Goal: Complete application form: Complete application form

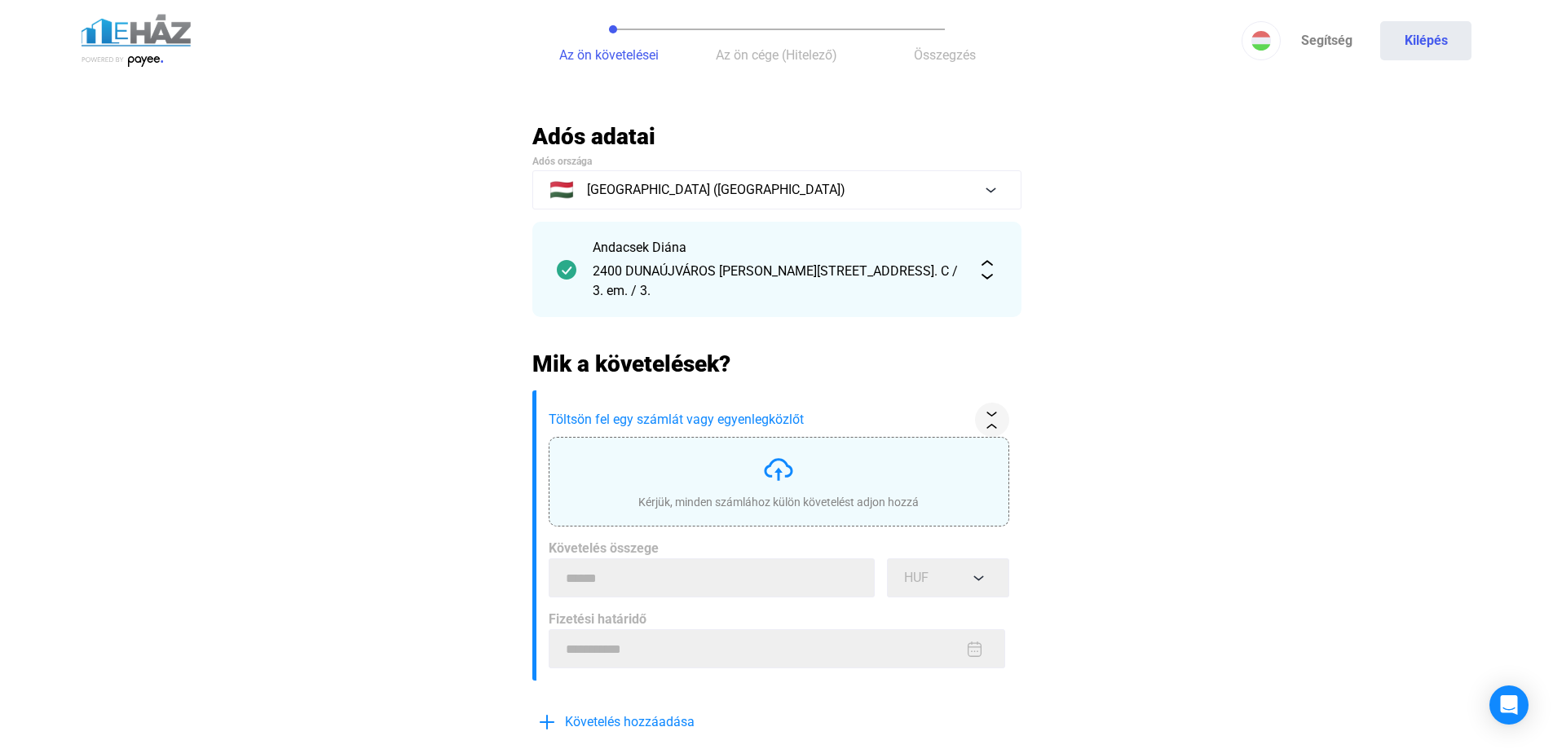
click at [758, 494] on div "Kérjük, minden számlához külön követelést adjon hozzá" at bounding box center [778, 502] width 280 height 16
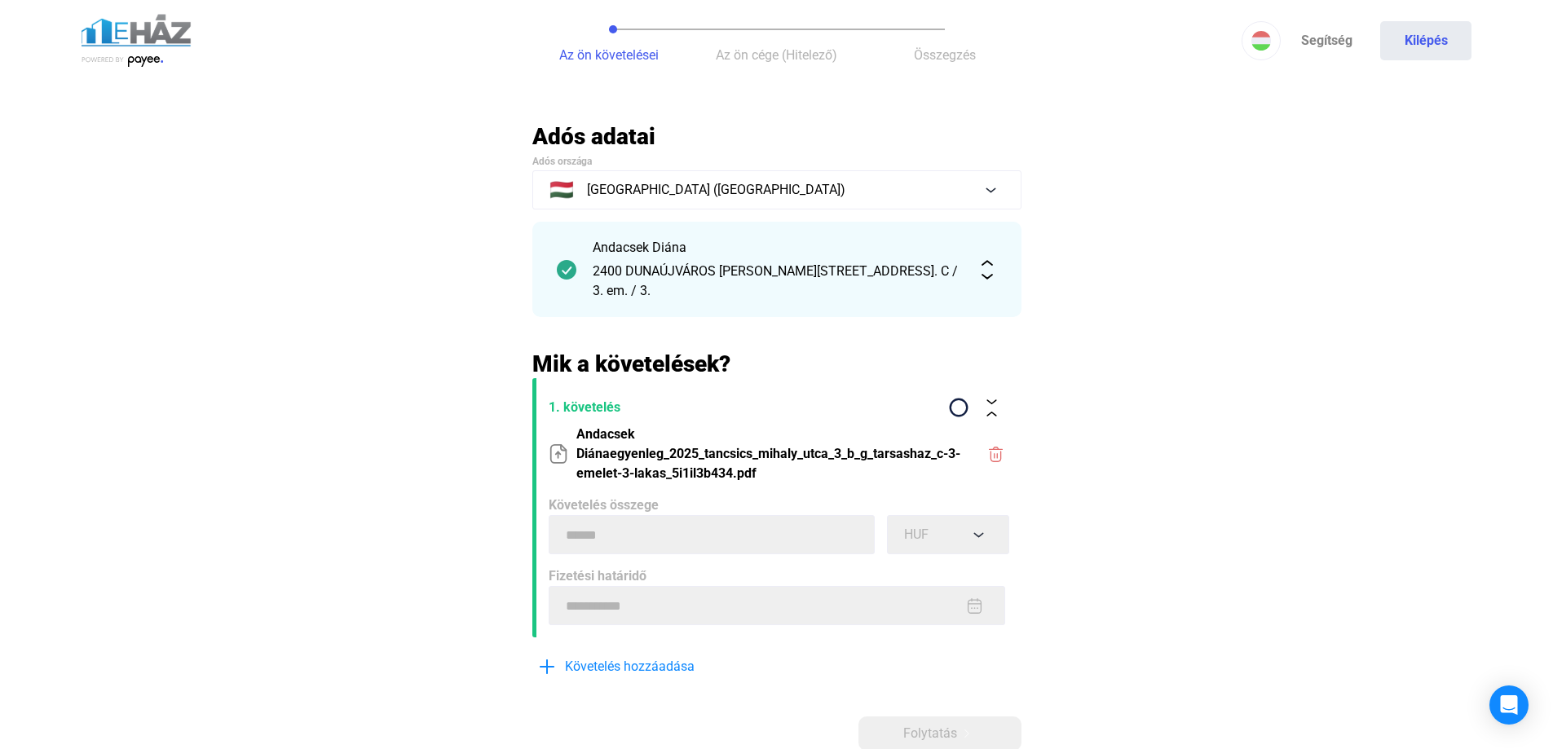
scroll to position [81, 0]
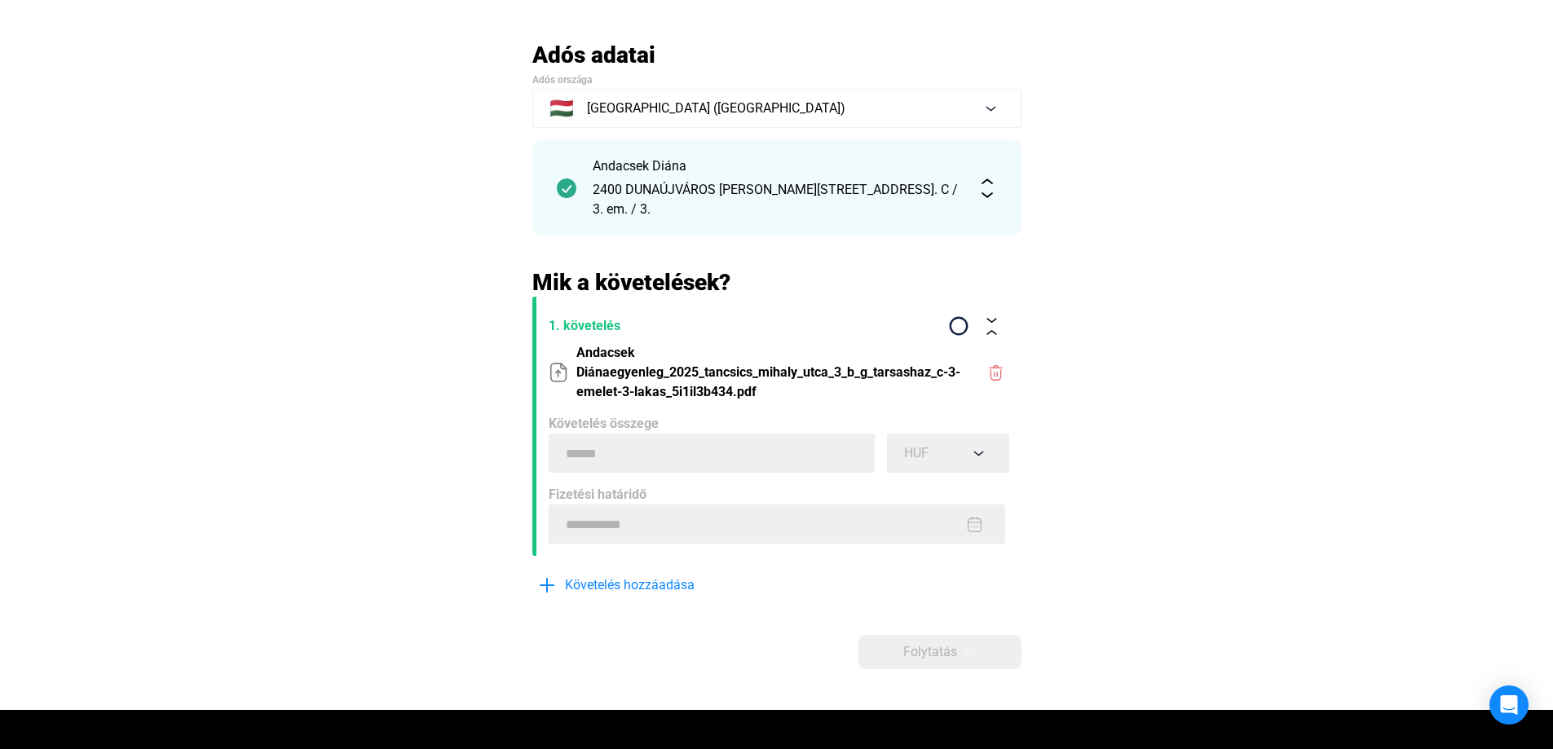
type input "******"
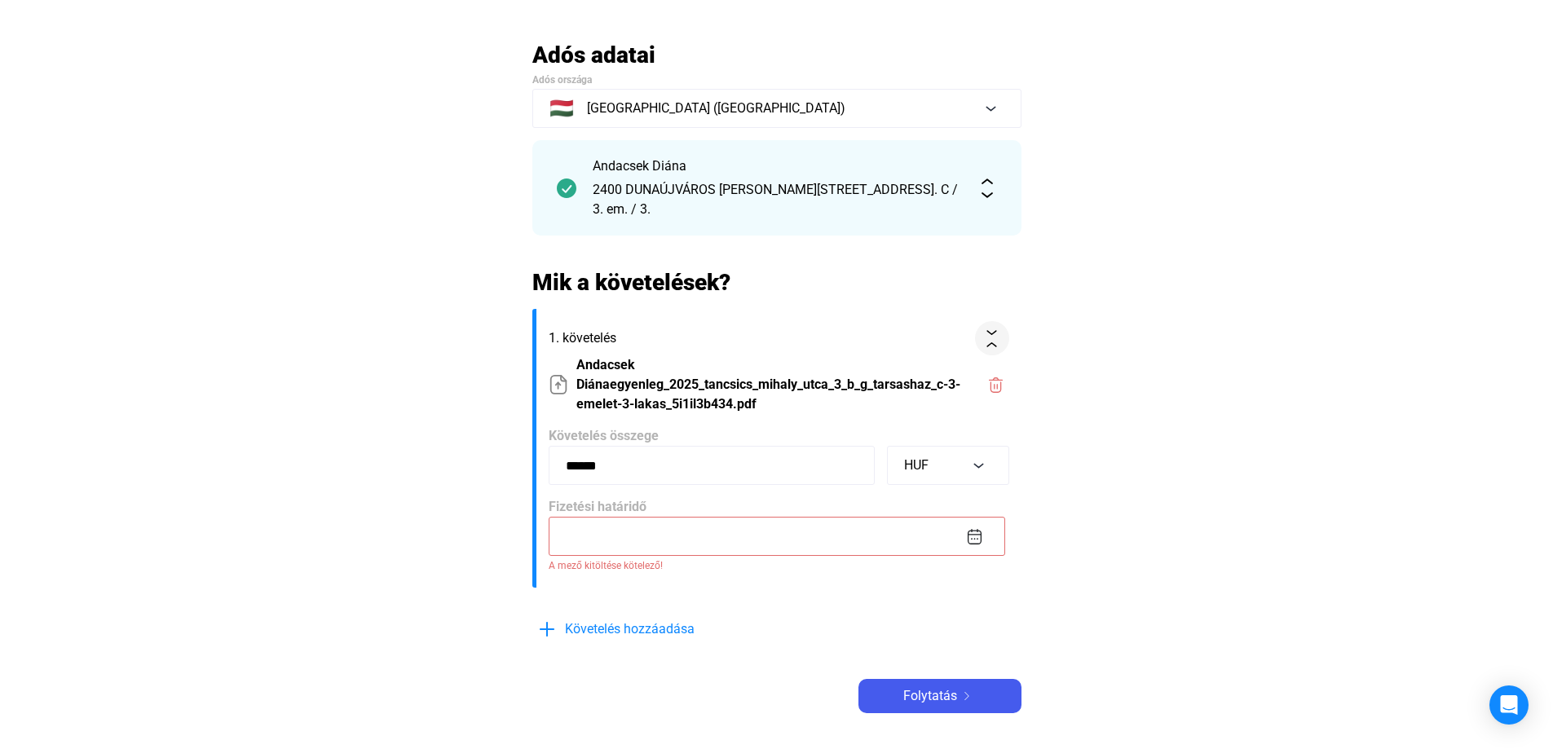
click at [760, 522] on input at bounding box center [776, 536] width 456 height 39
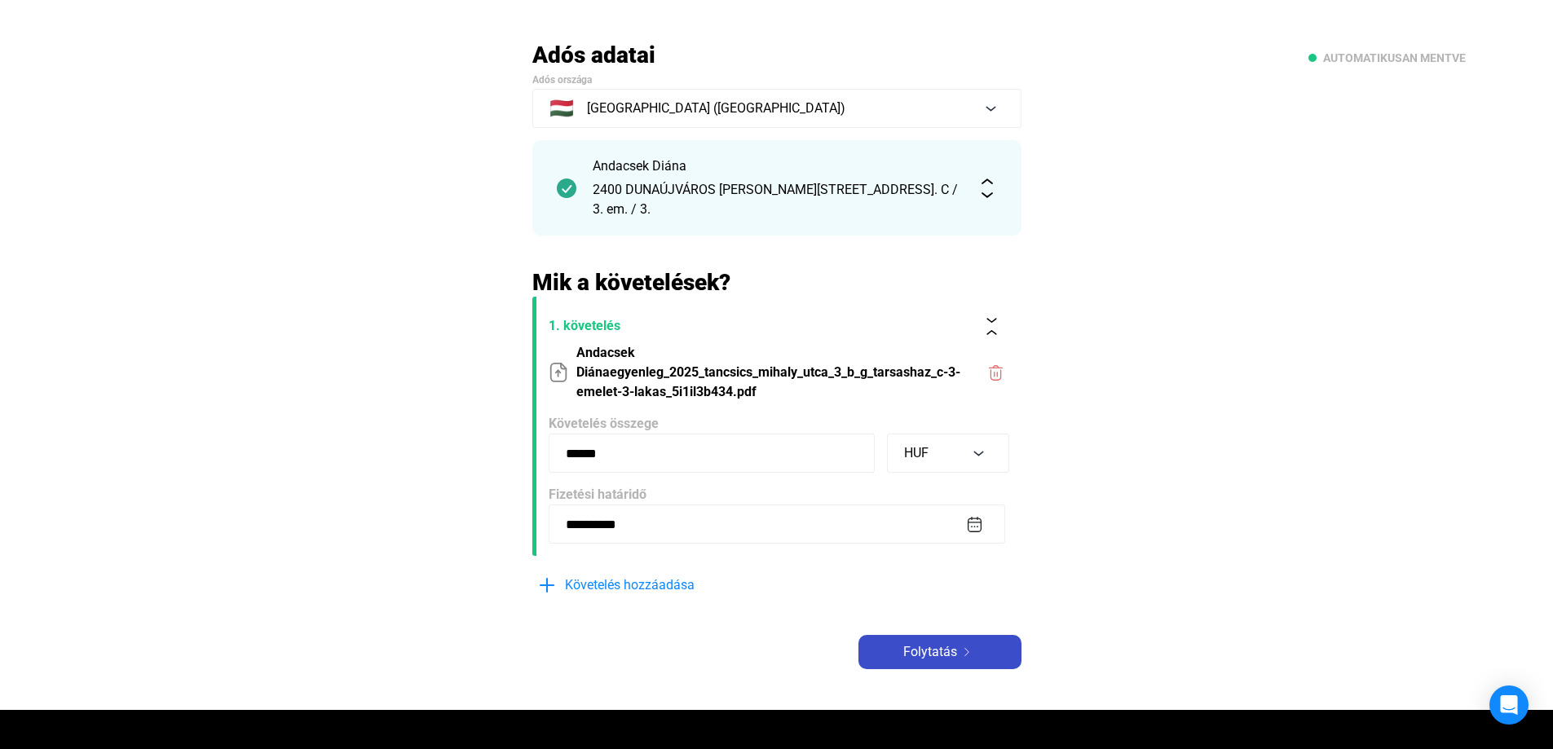
type input "**********"
click at [945, 642] on span "Folytatás" at bounding box center [930, 652] width 54 height 20
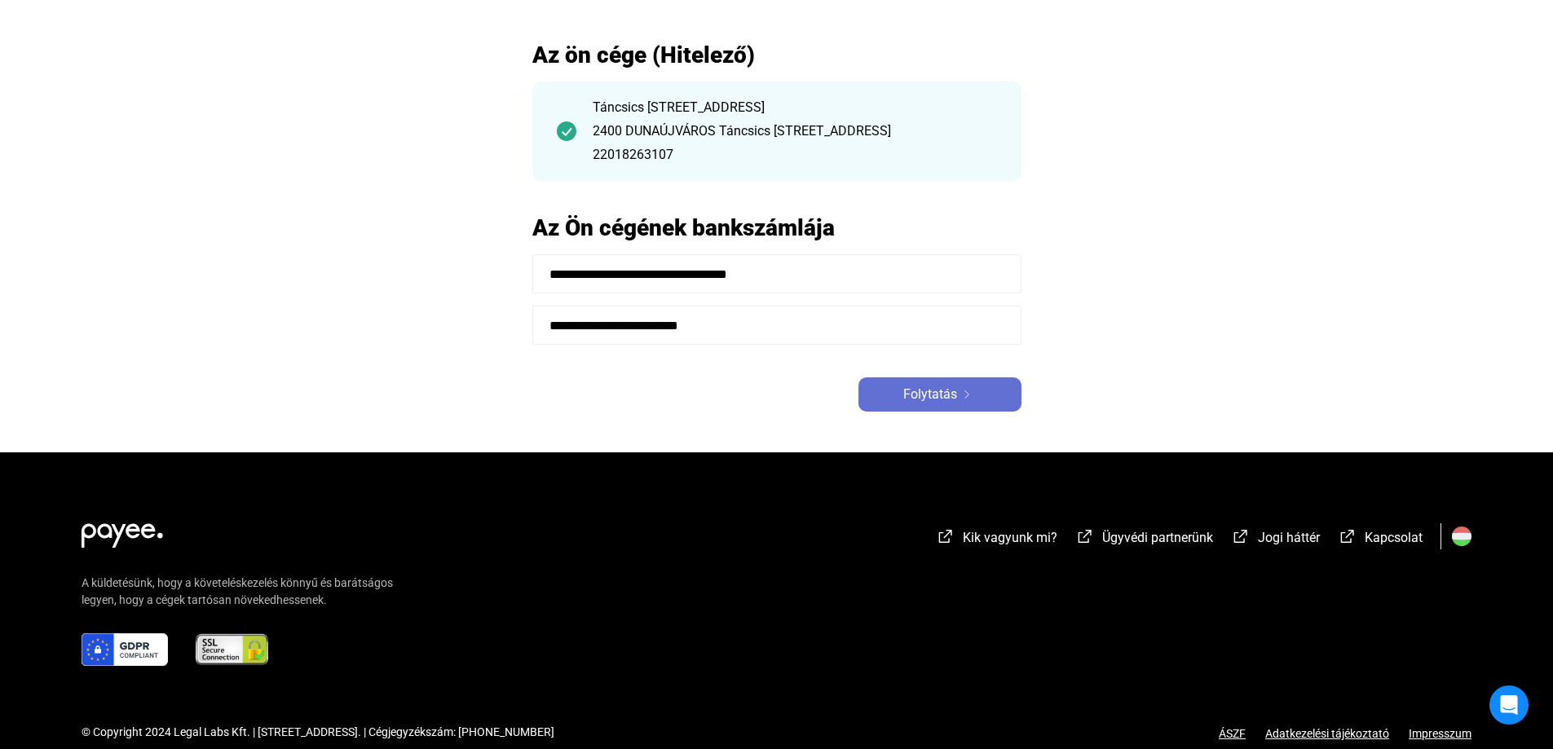
click at [945, 405] on button "Folytatás" at bounding box center [939, 394] width 163 height 34
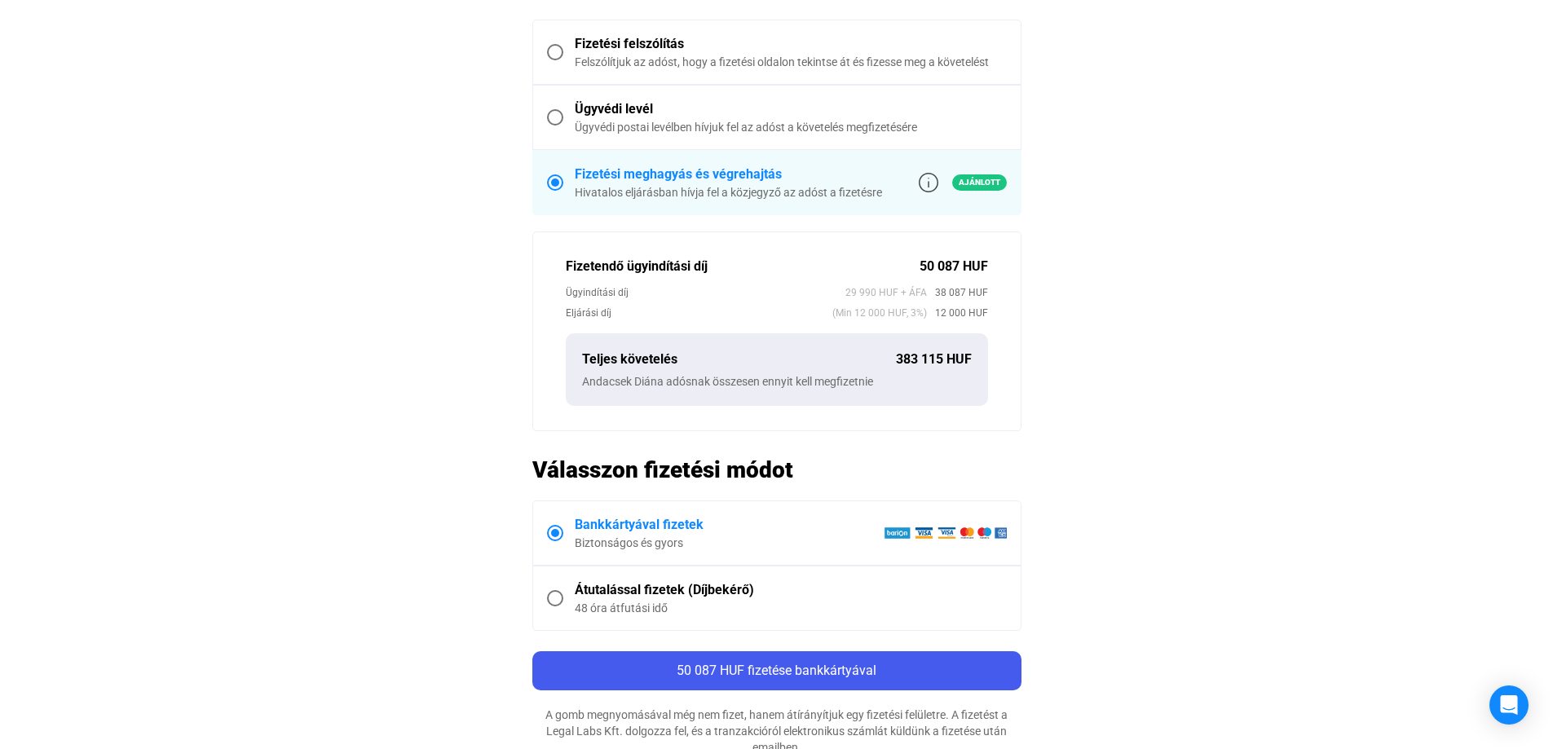
scroll to position [570, 0]
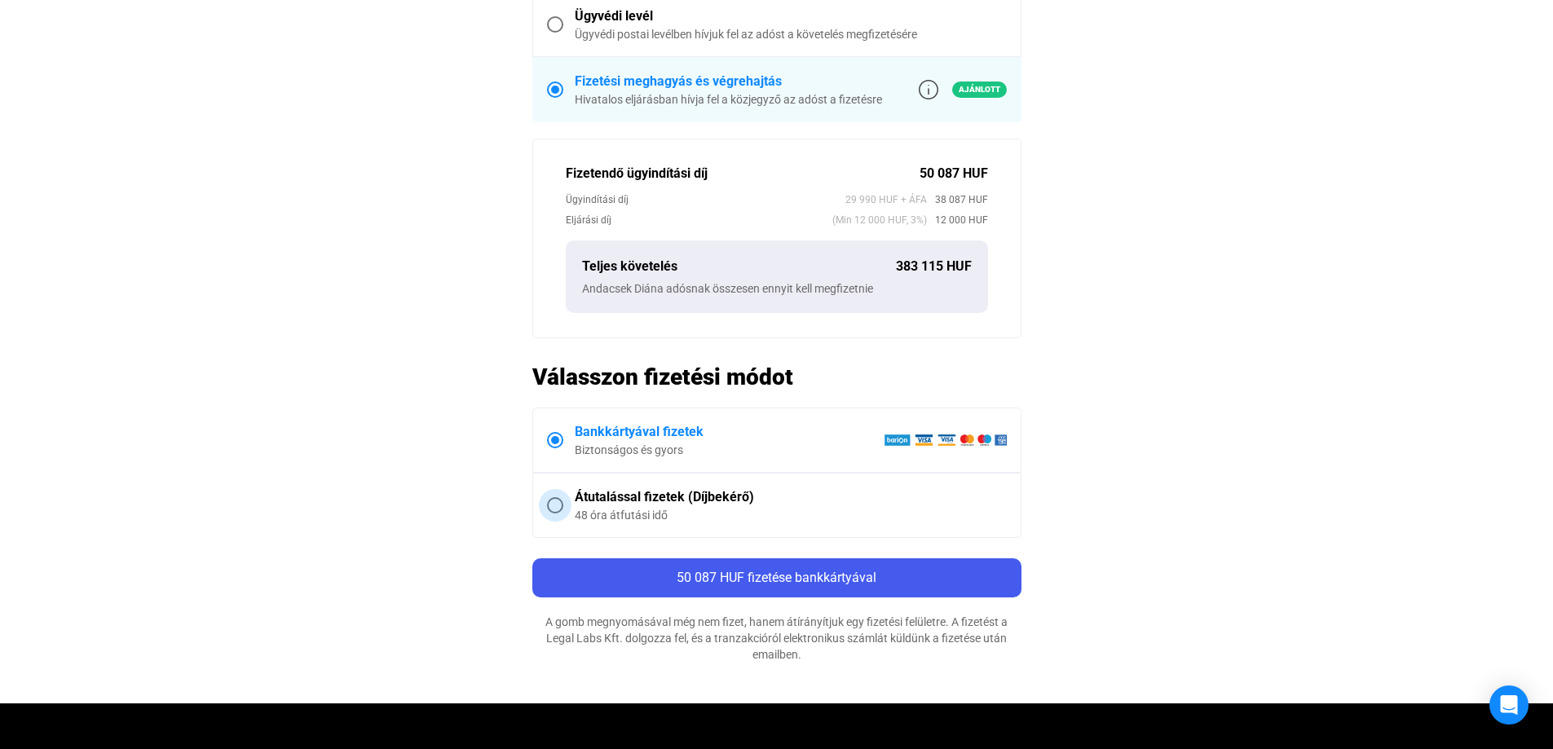
click at [553, 502] on span at bounding box center [555, 505] width 16 height 16
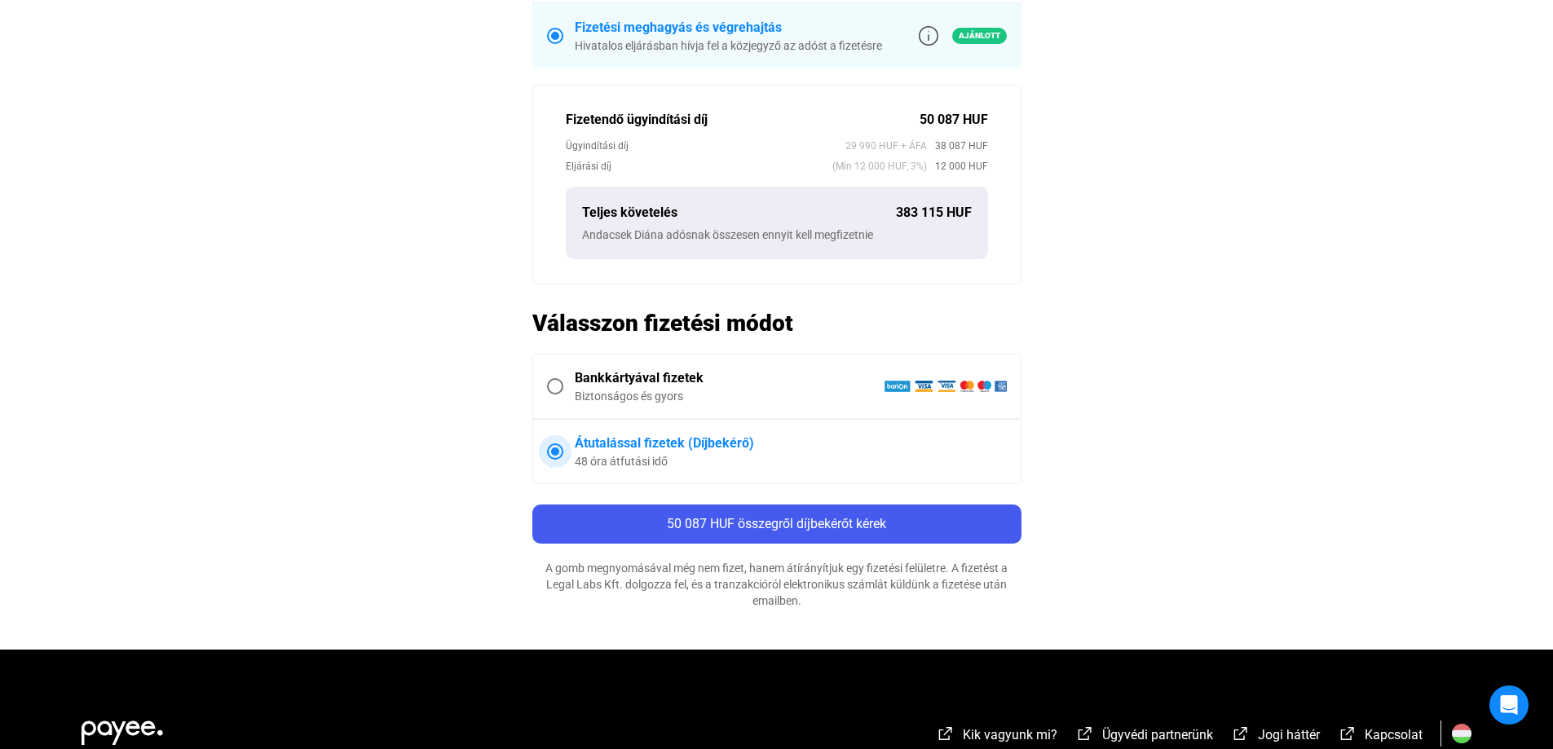
scroll to position [652, 0]
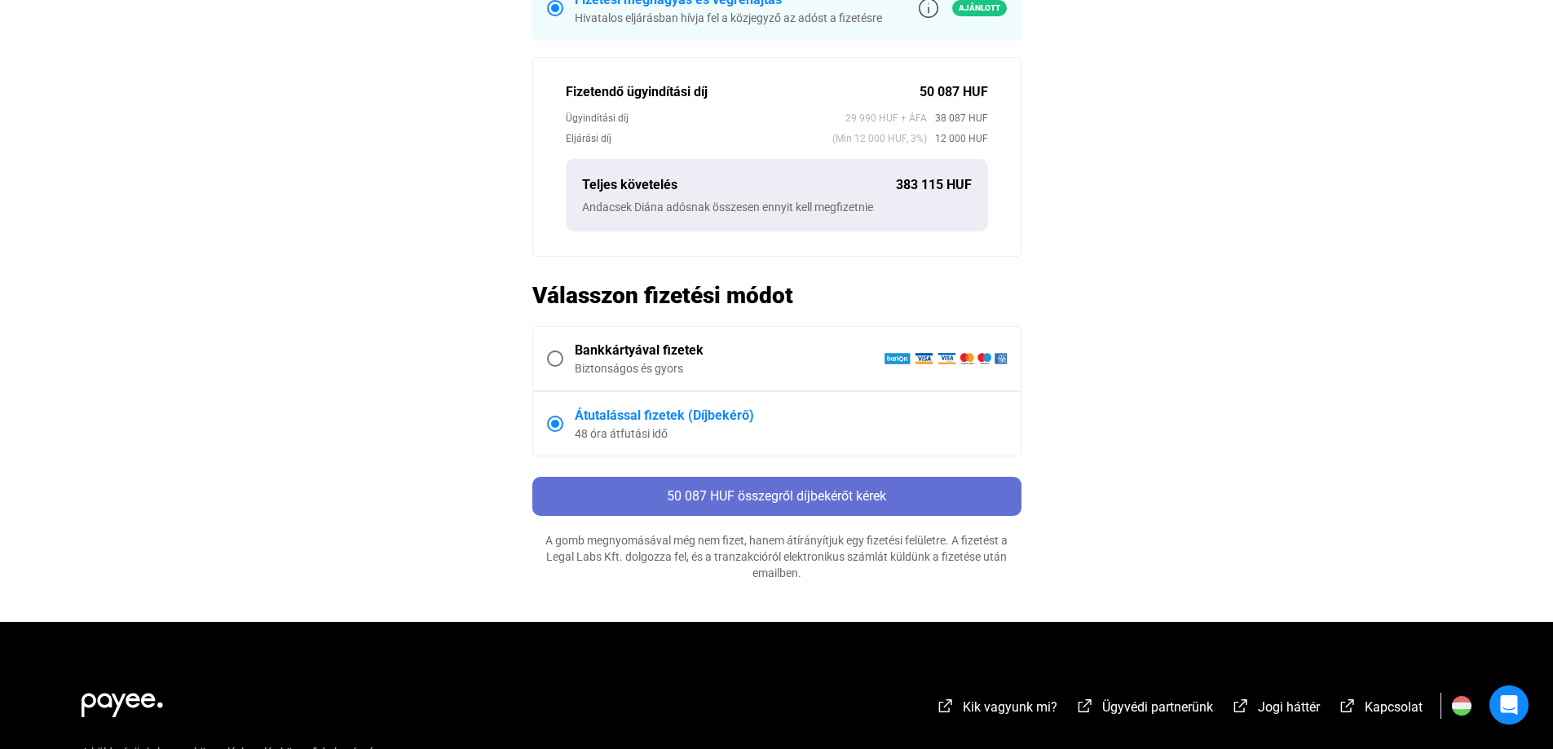
click at [812, 492] on span "50 087 HUF összegről díjbekérőt kérek" at bounding box center [776, 495] width 219 height 15
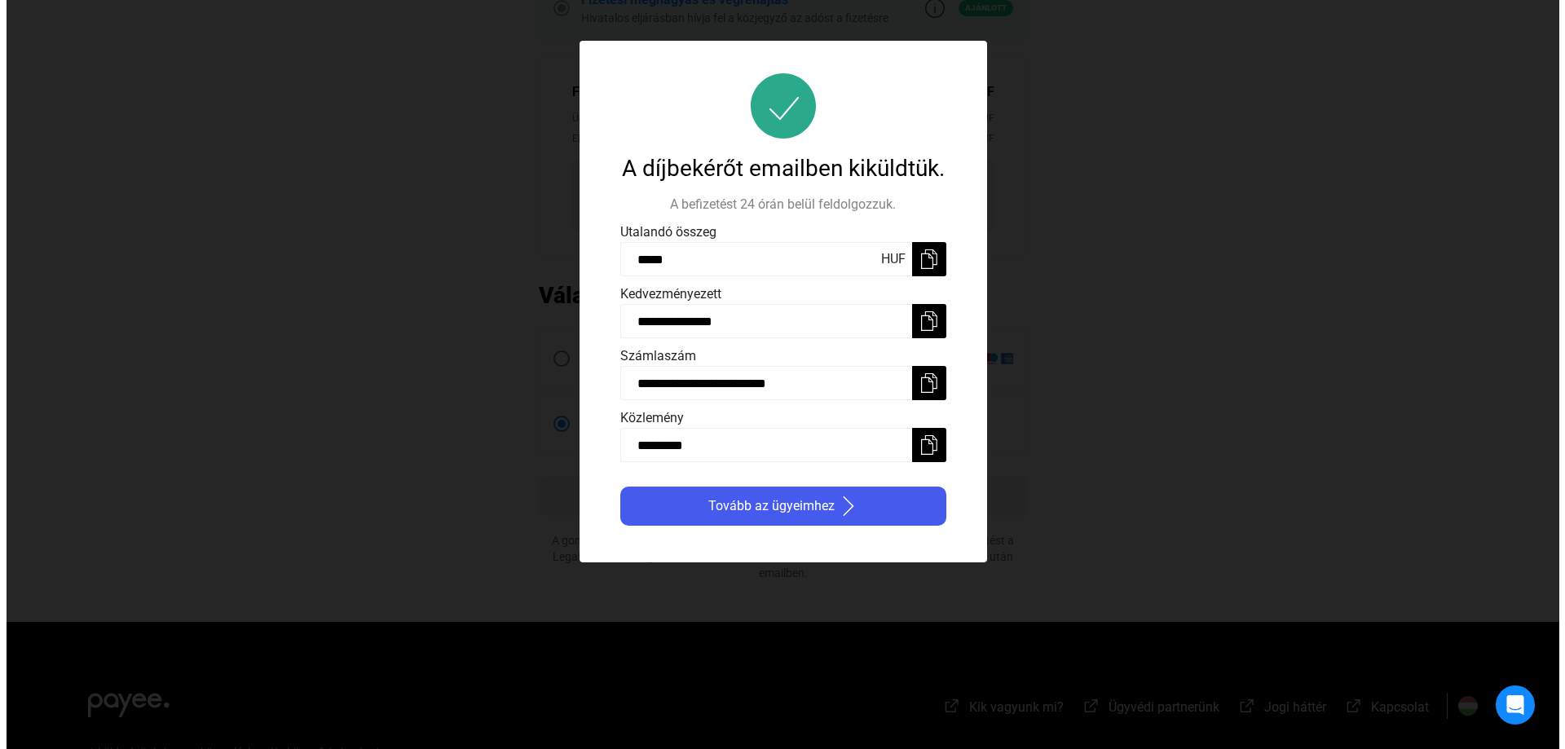
scroll to position [0, 0]
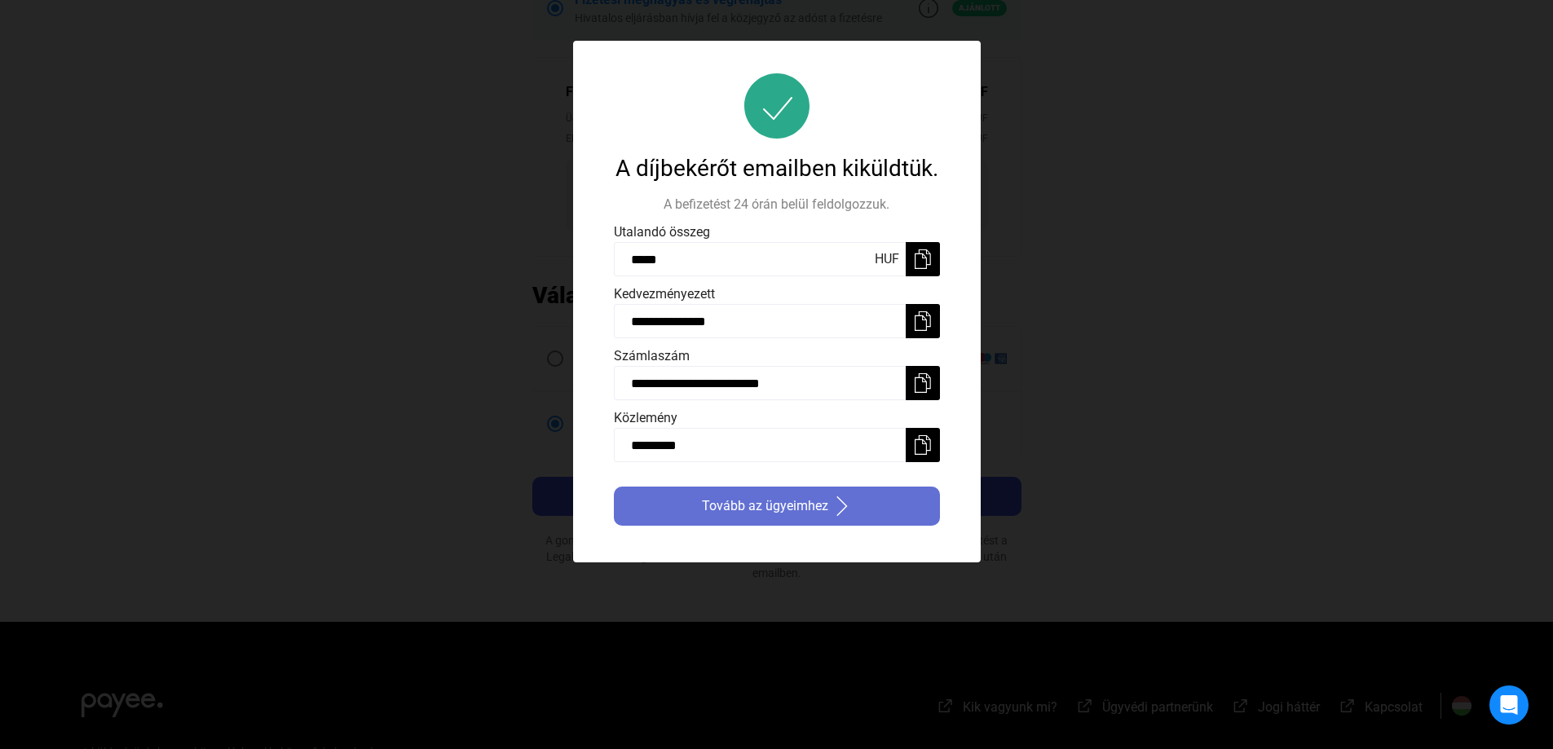
click at [786, 503] on span "Tovább az ügyeimhez" at bounding box center [765, 506] width 126 height 20
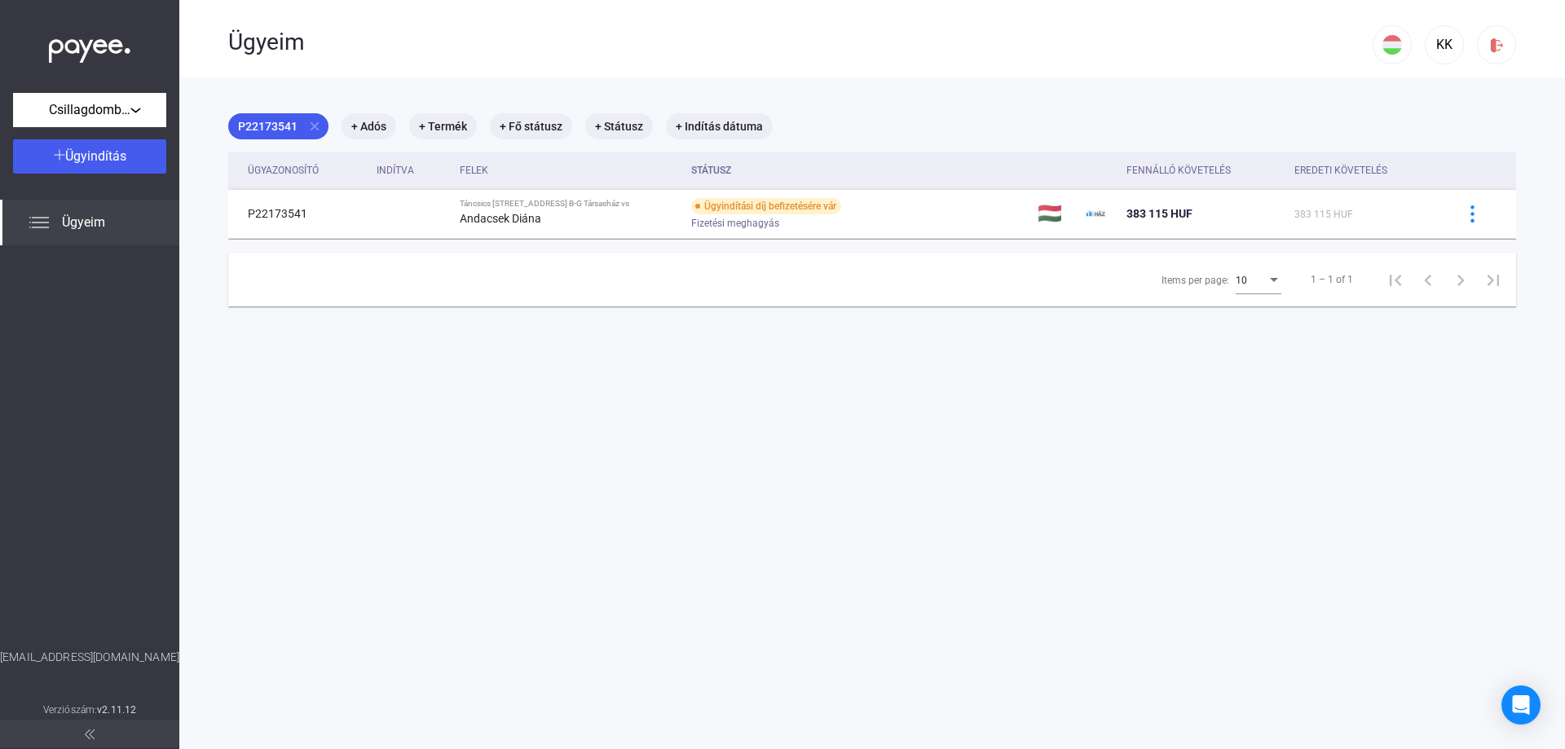
click at [99, 219] on span "Ügyeim" at bounding box center [83, 223] width 43 height 20
